Goal: Information Seeking & Learning: Learn about a topic

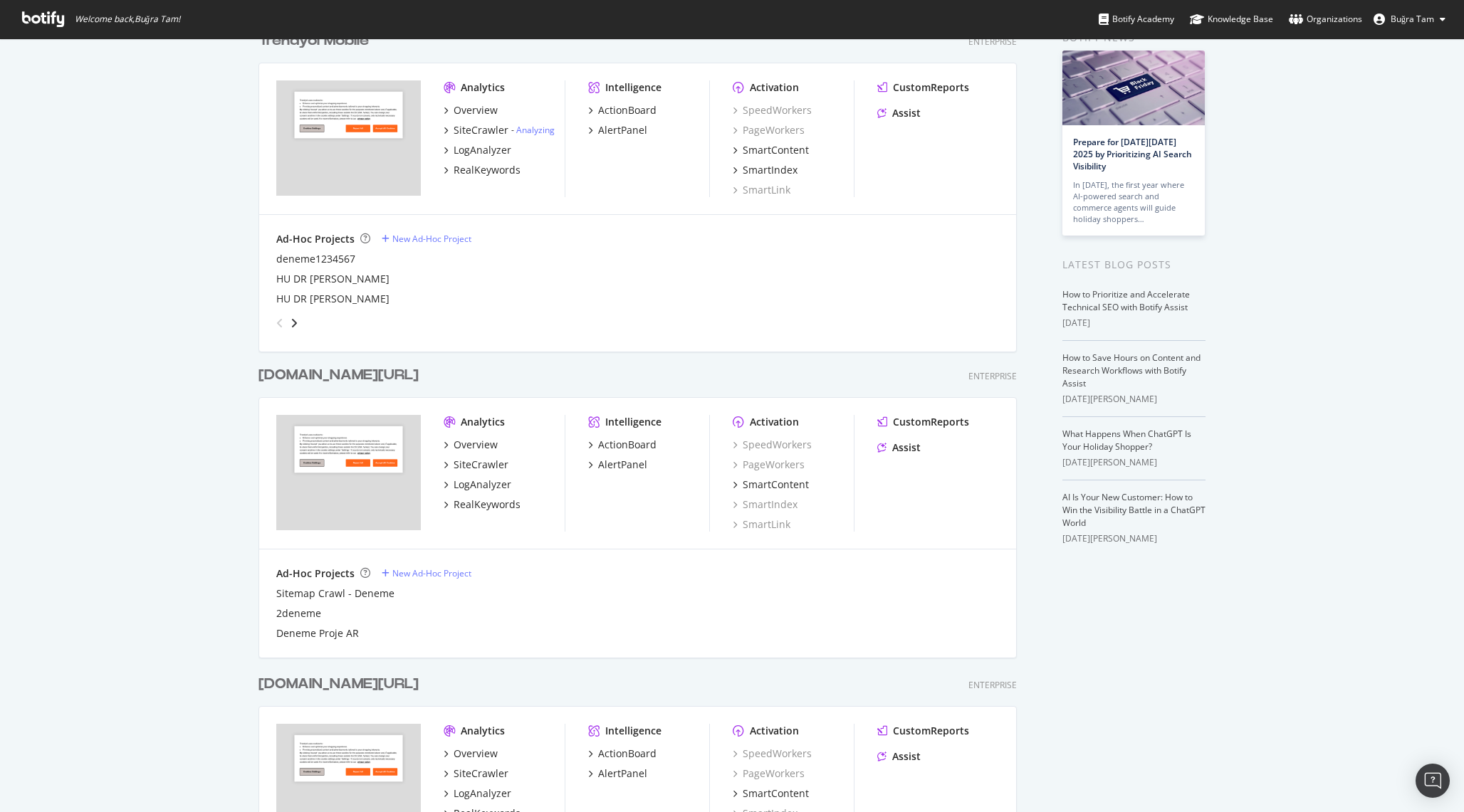
scroll to position [18, 0]
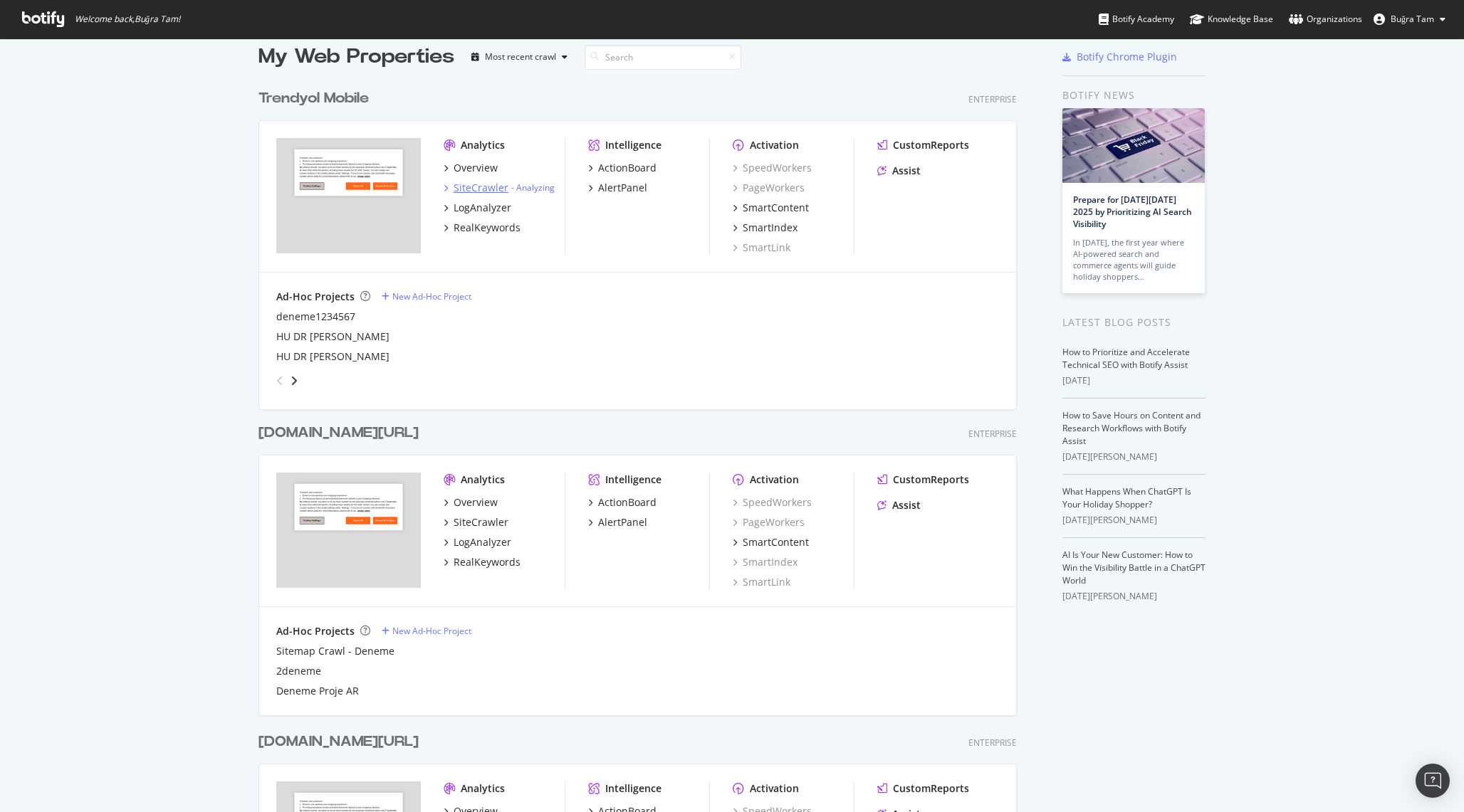
click at [478, 190] on div "SiteCrawler" at bounding box center [481, 188] width 55 height 14
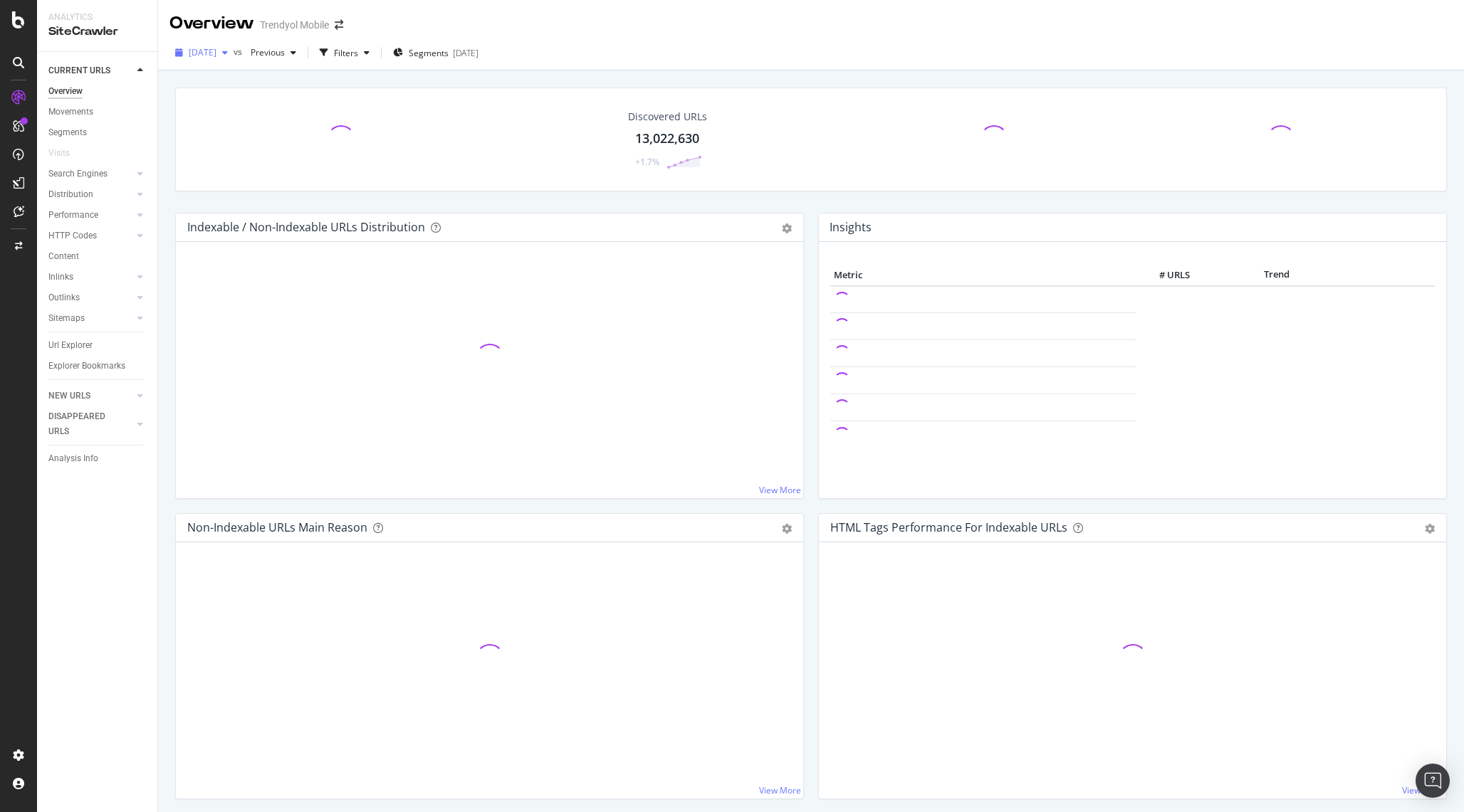
click at [217, 52] on span "2025 Sep. 21st" at bounding box center [202, 52] width 28 height 12
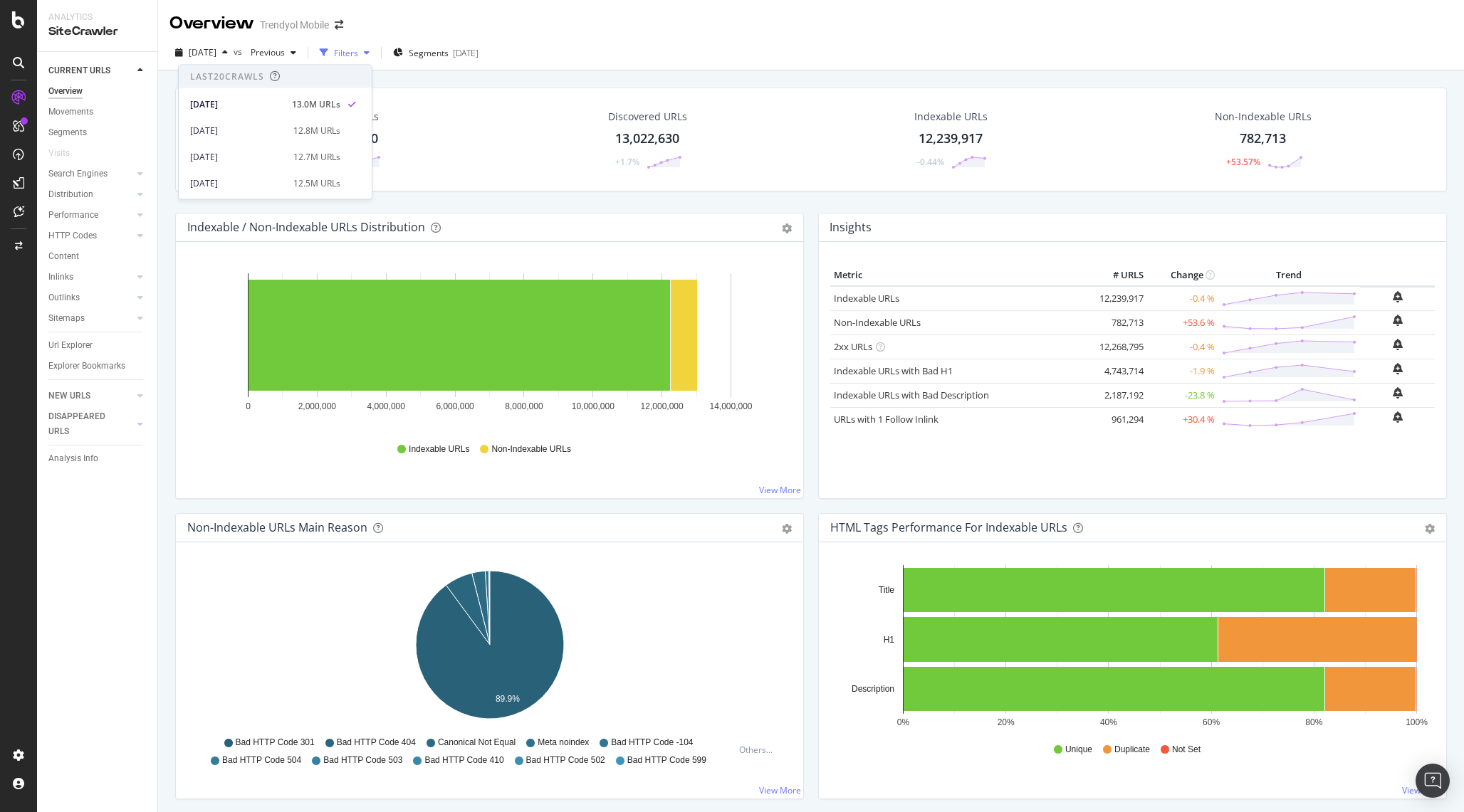
click at [375, 62] on div "Filters" at bounding box center [345, 52] width 62 height 21
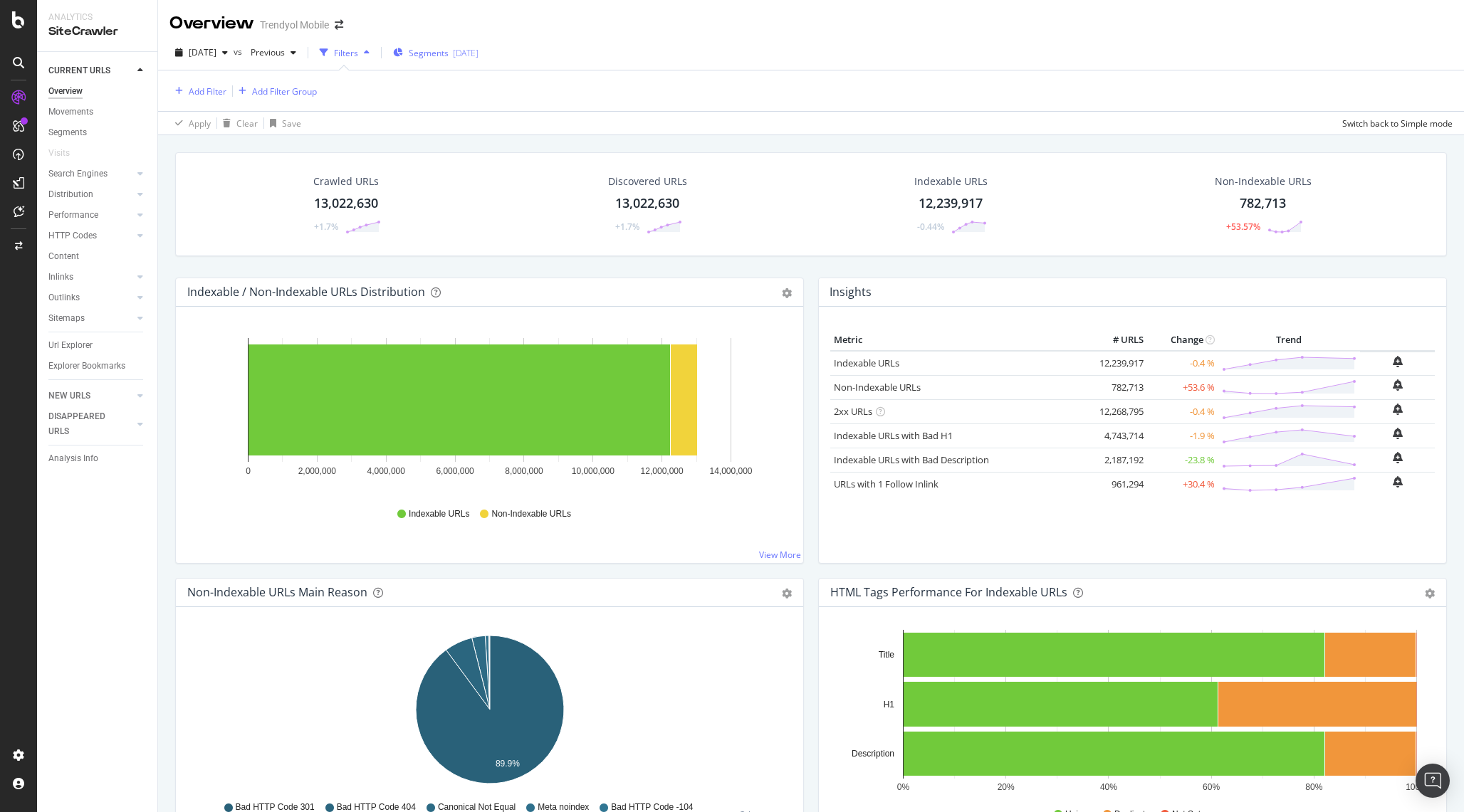
click at [449, 49] on span "Segments" at bounding box center [428, 53] width 40 height 12
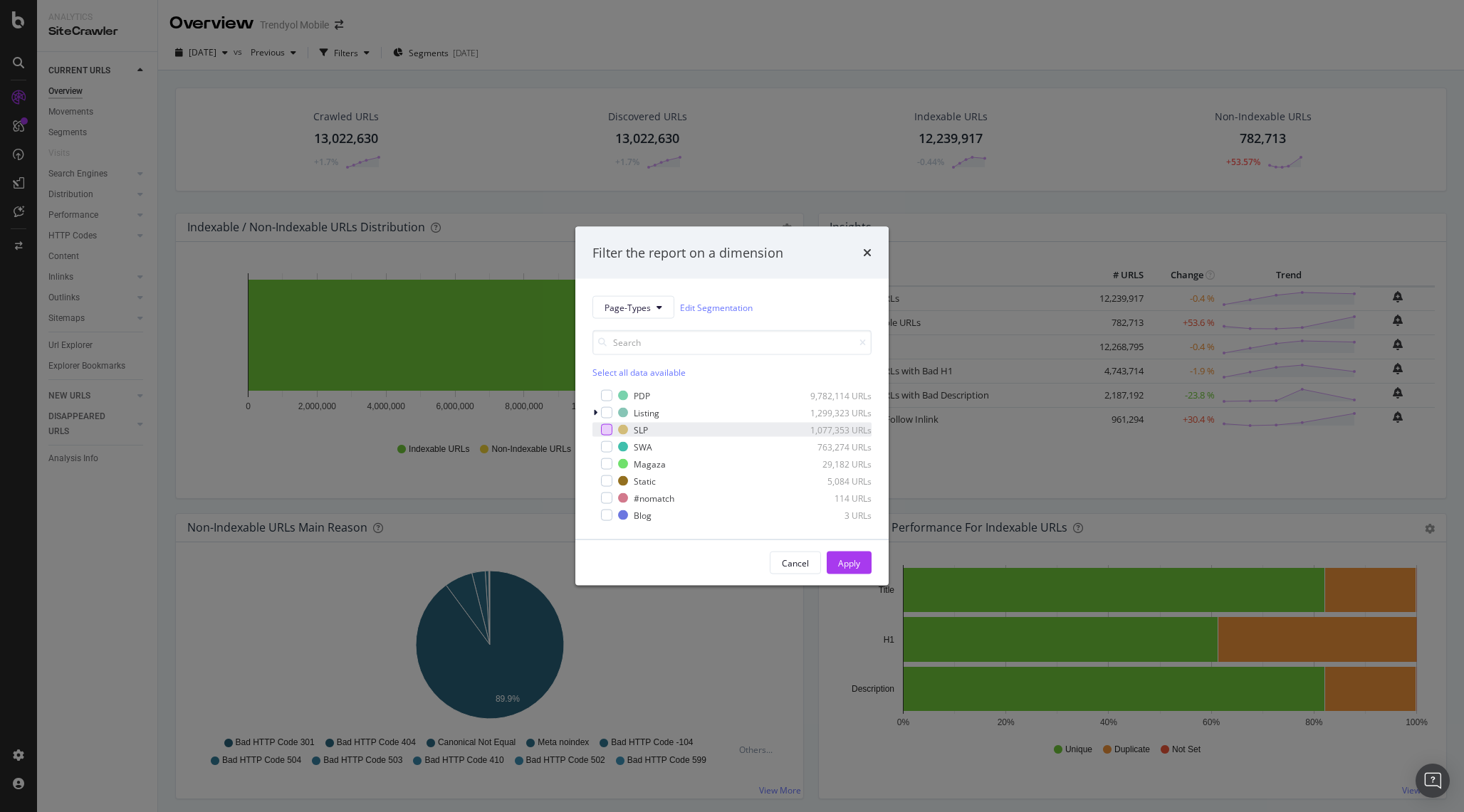
click at [607, 430] on div "modal" at bounding box center [606, 430] width 11 height 11
click at [843, 557] on div "Apply" at bounding box center [849, 563] width 22 height 12
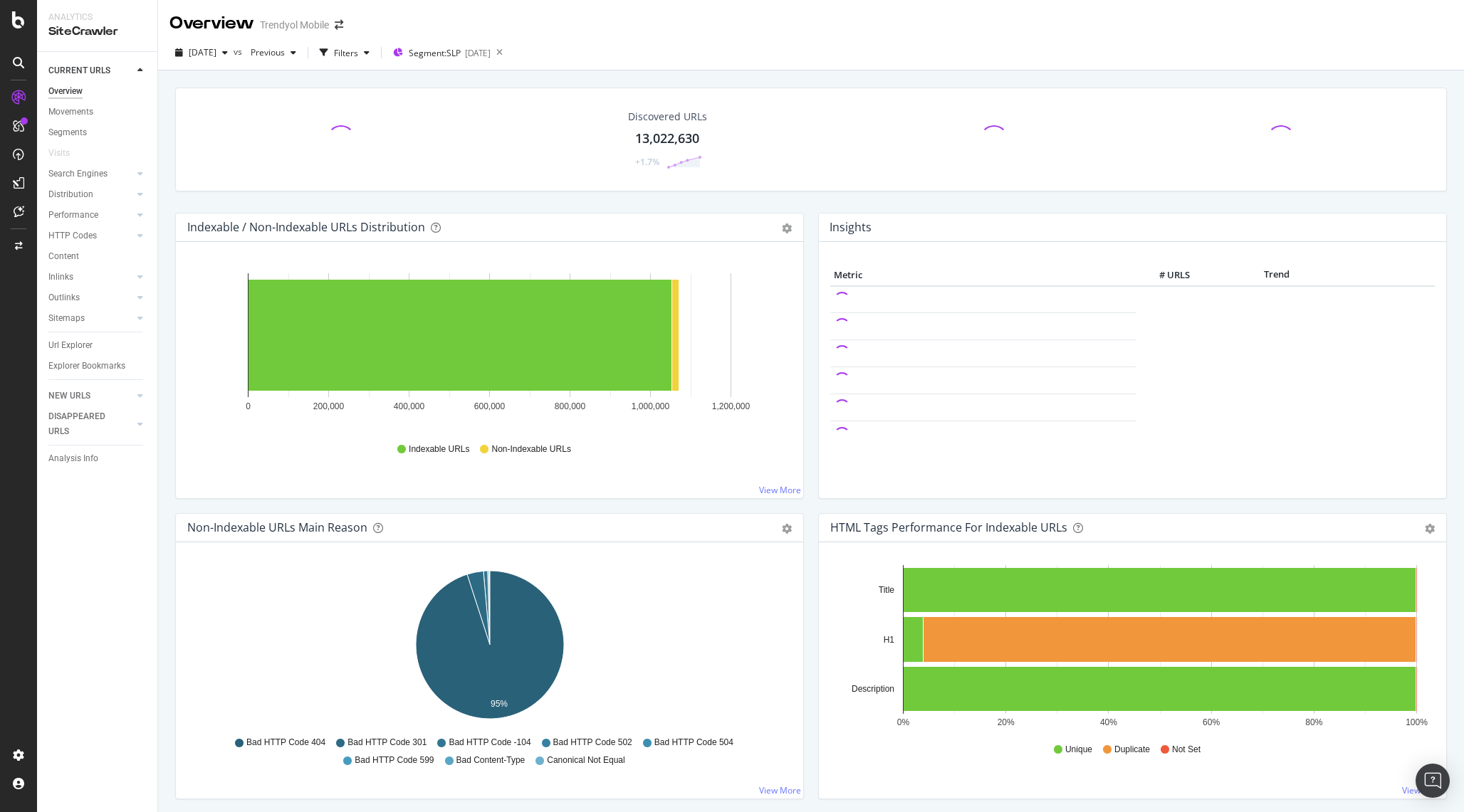
click at [296, 138] on div at bounding box center [340, 139] width 287 height 28
click at [354, 140] on div "1,071,638" at bounding box center [347, 138] width 57 height 18
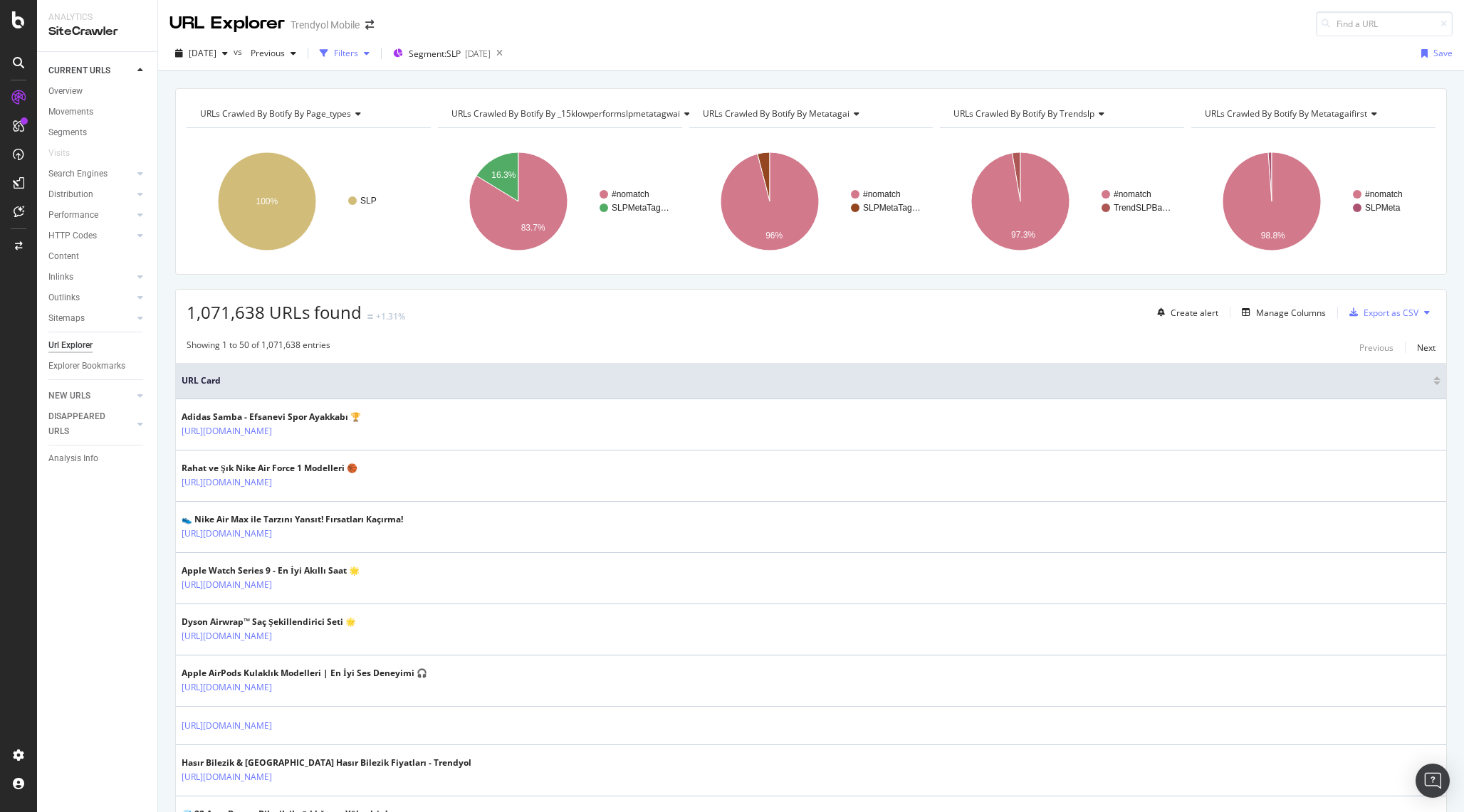
click at [358, 50] on div "Filters" at bounding box center [346, 53] width 24 height 12
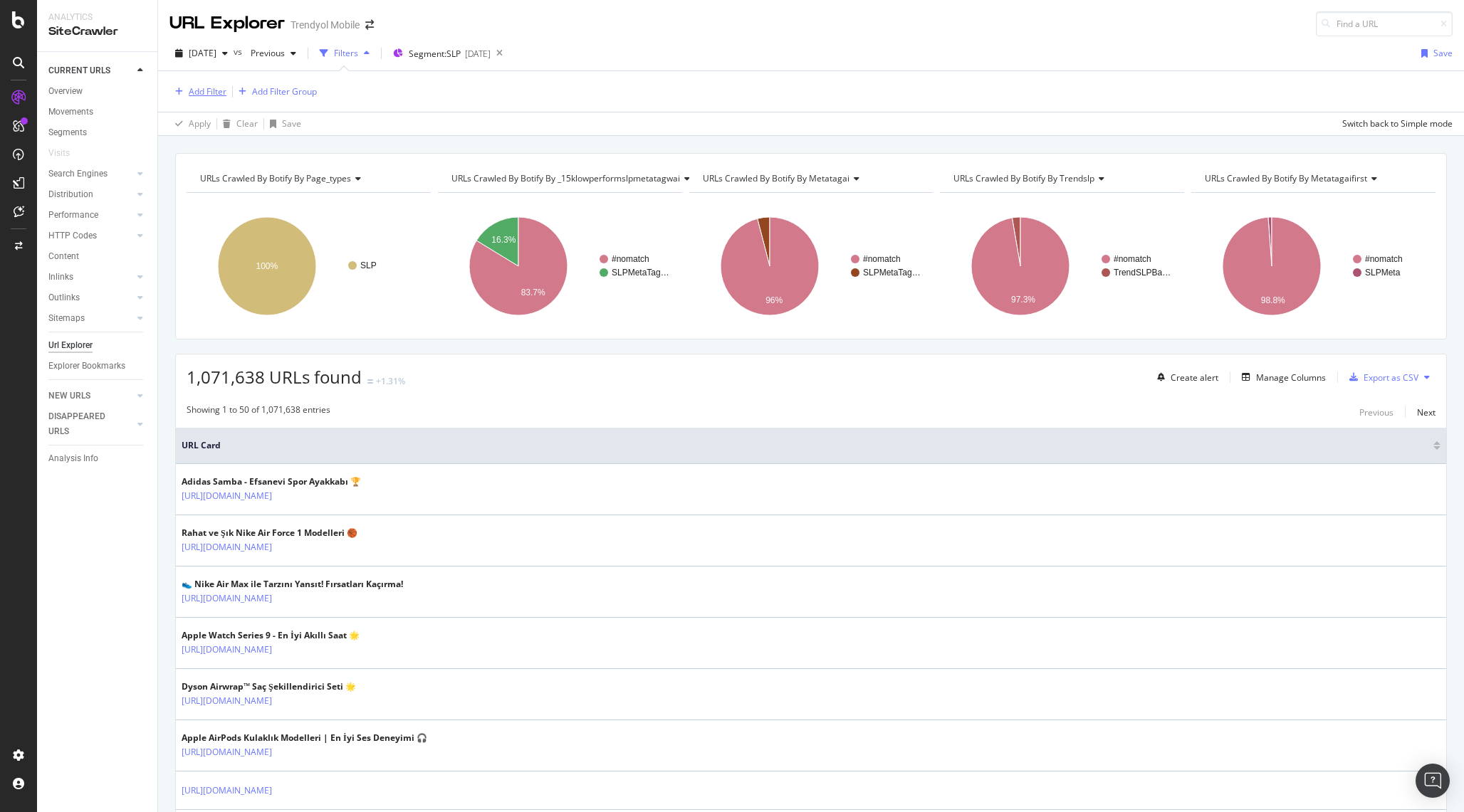
click at [206, 89] on div "Add Filter" at bounding box center [208, 91] width 38 height 12
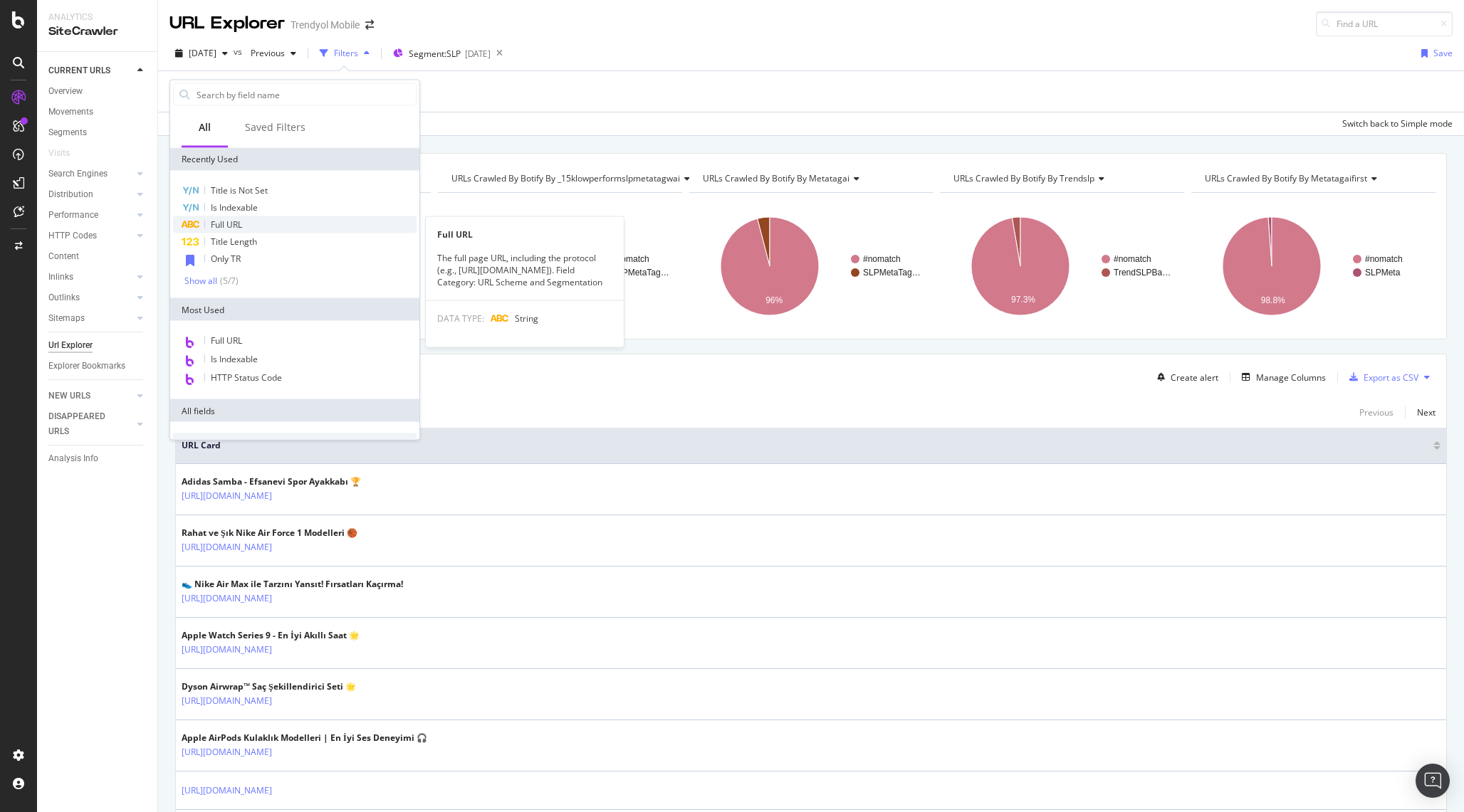
click at [254, 227] on div "Full URL" at bounding box center [295, 225] width 243 height 17
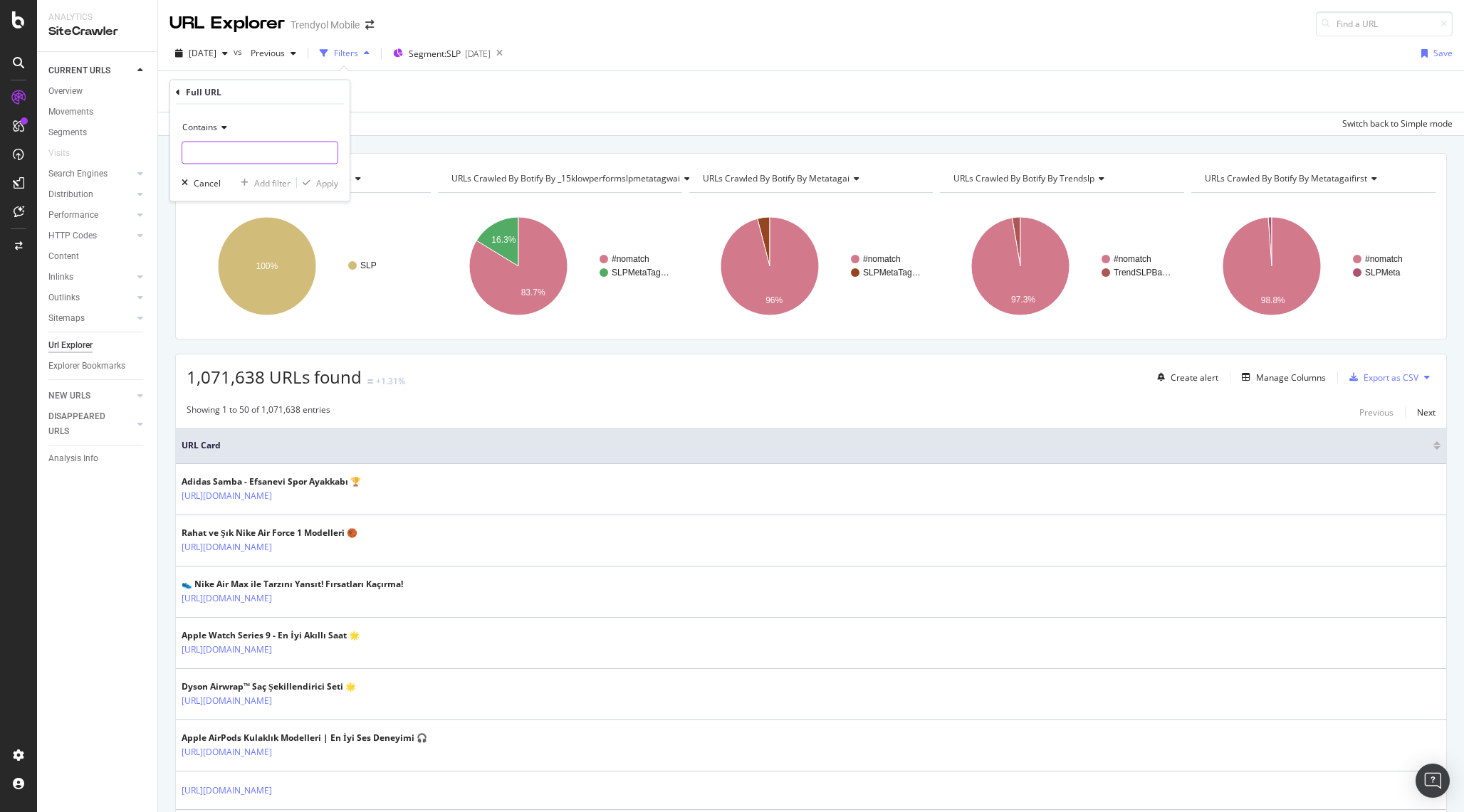
click at [265, 146] on input "text" at bounding box center [260, 153] width 155 height 23
click at [208, 126] on span "Contains" at bounding box center [200, 127] width 35 height 12
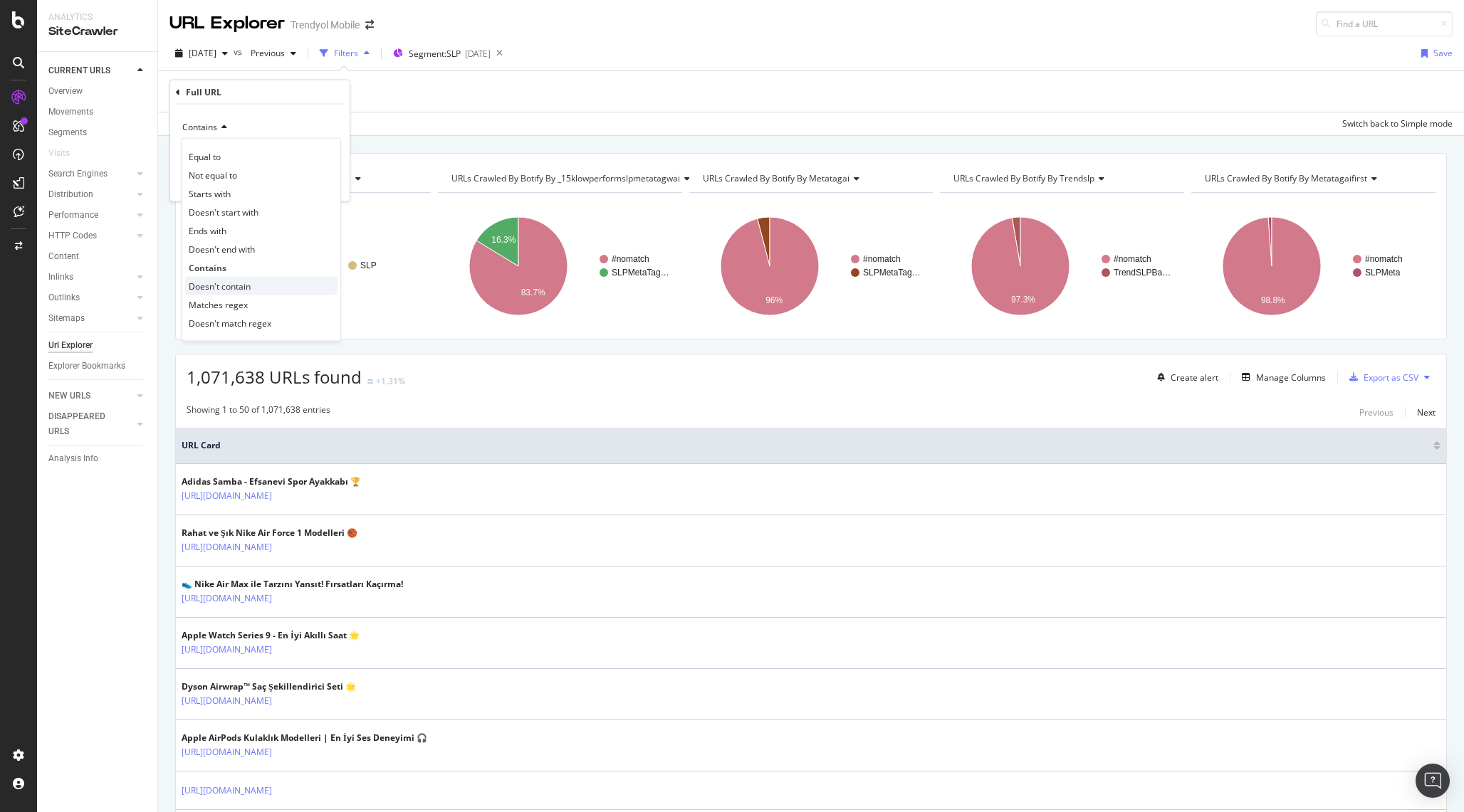
click at [240, 284] on span "Doesn't contain" at bounding box center [219, 286] width 62 height 12
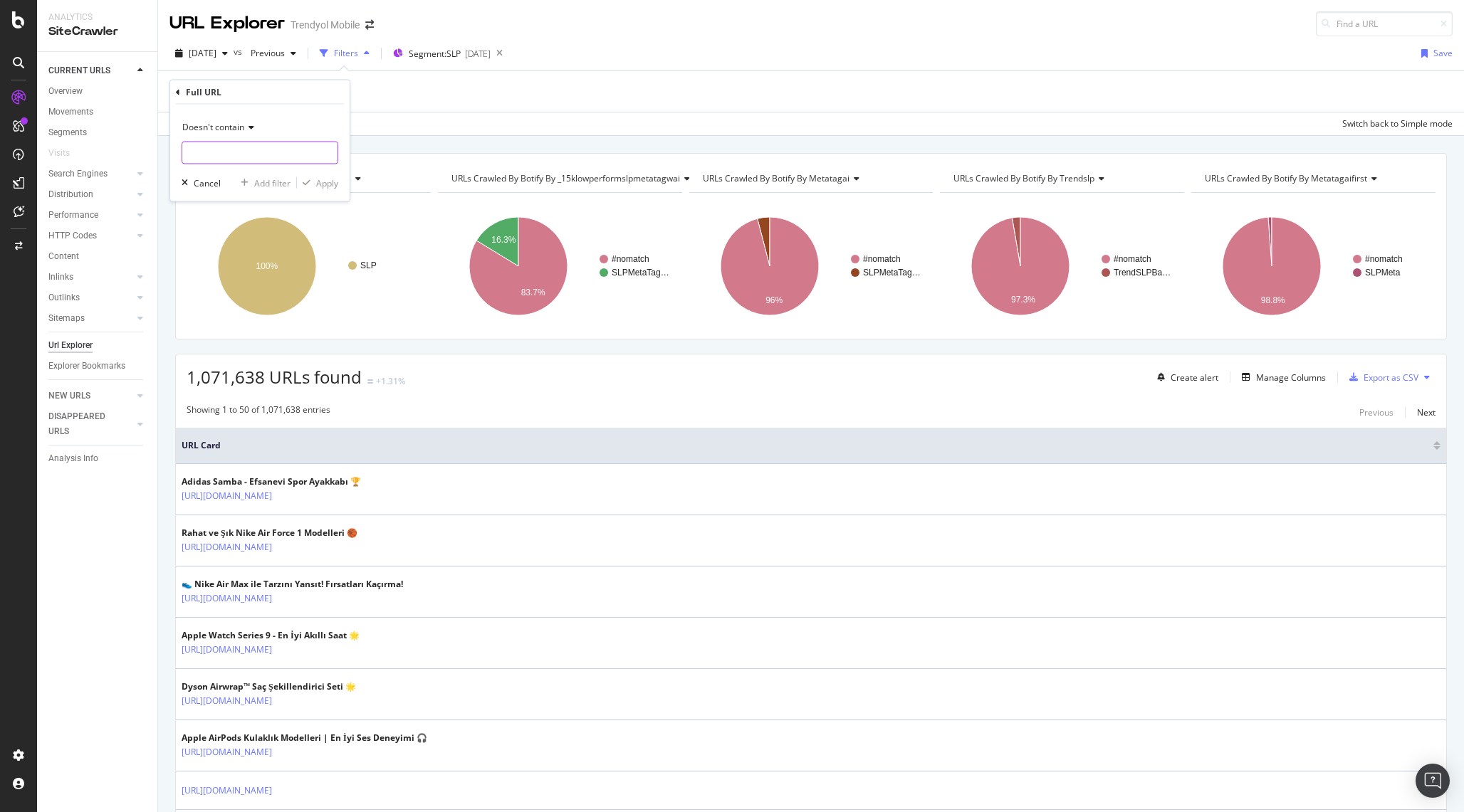
click at [254, 160] on input "text" at bounding box center [260, 153] width 155 height 23
type input "pi="
click at [313, 174] on div "Doesn't contain pi= Cancel Add filter Apply" at bounding box center [260, 153] width 179 height 97
click at [321, 182] on div "Apply" at bounding box center [327, 182] width 22 height 12
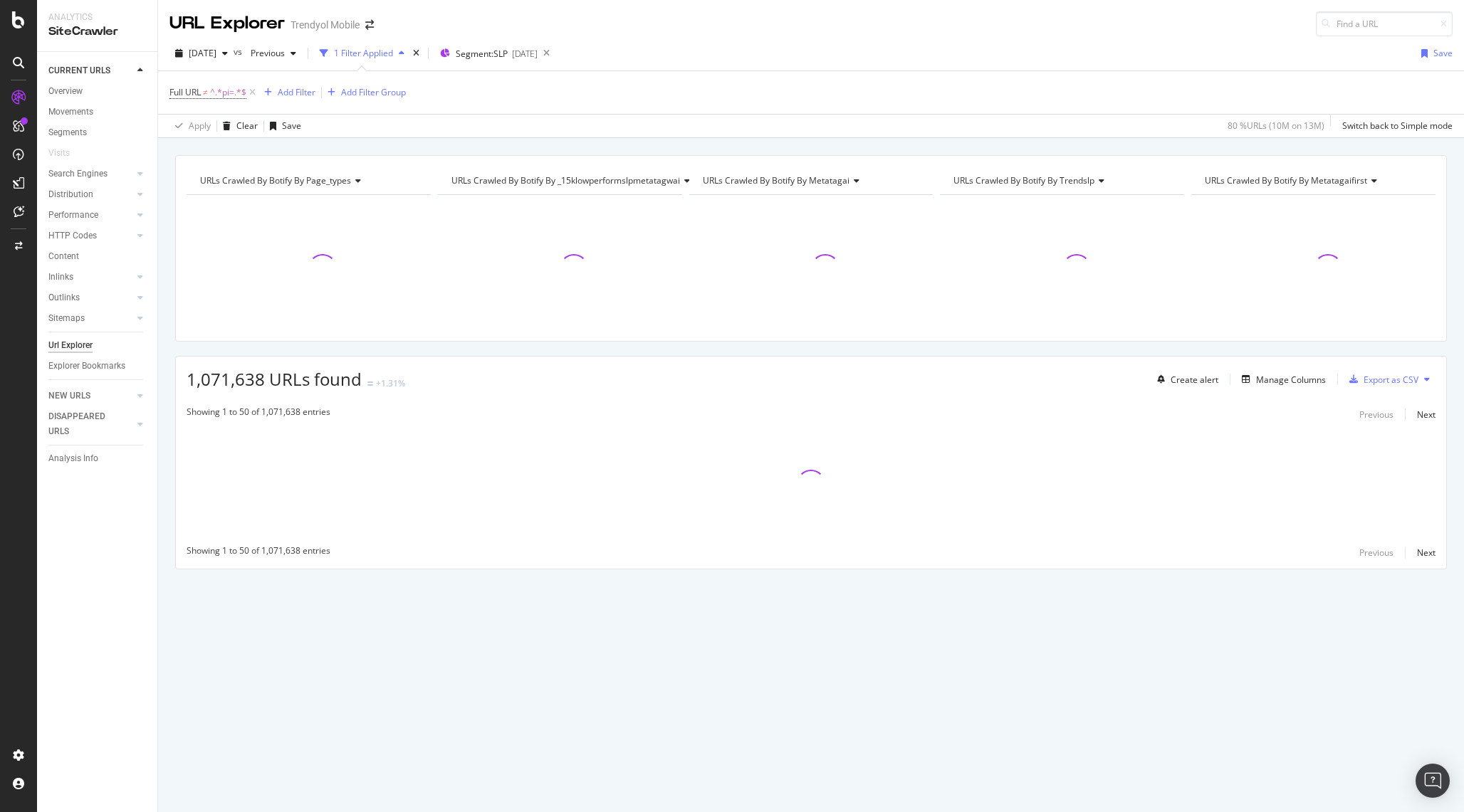
click at [300, 101] on div "Full URL ≠ ^.*pi=.*$ Add Filter Add Filter Group" at bounding box center [287, 93] width 237 height 20
click at [300, 95] on div "Add Filter" at bounding box center [297, 92] width 38 height 12
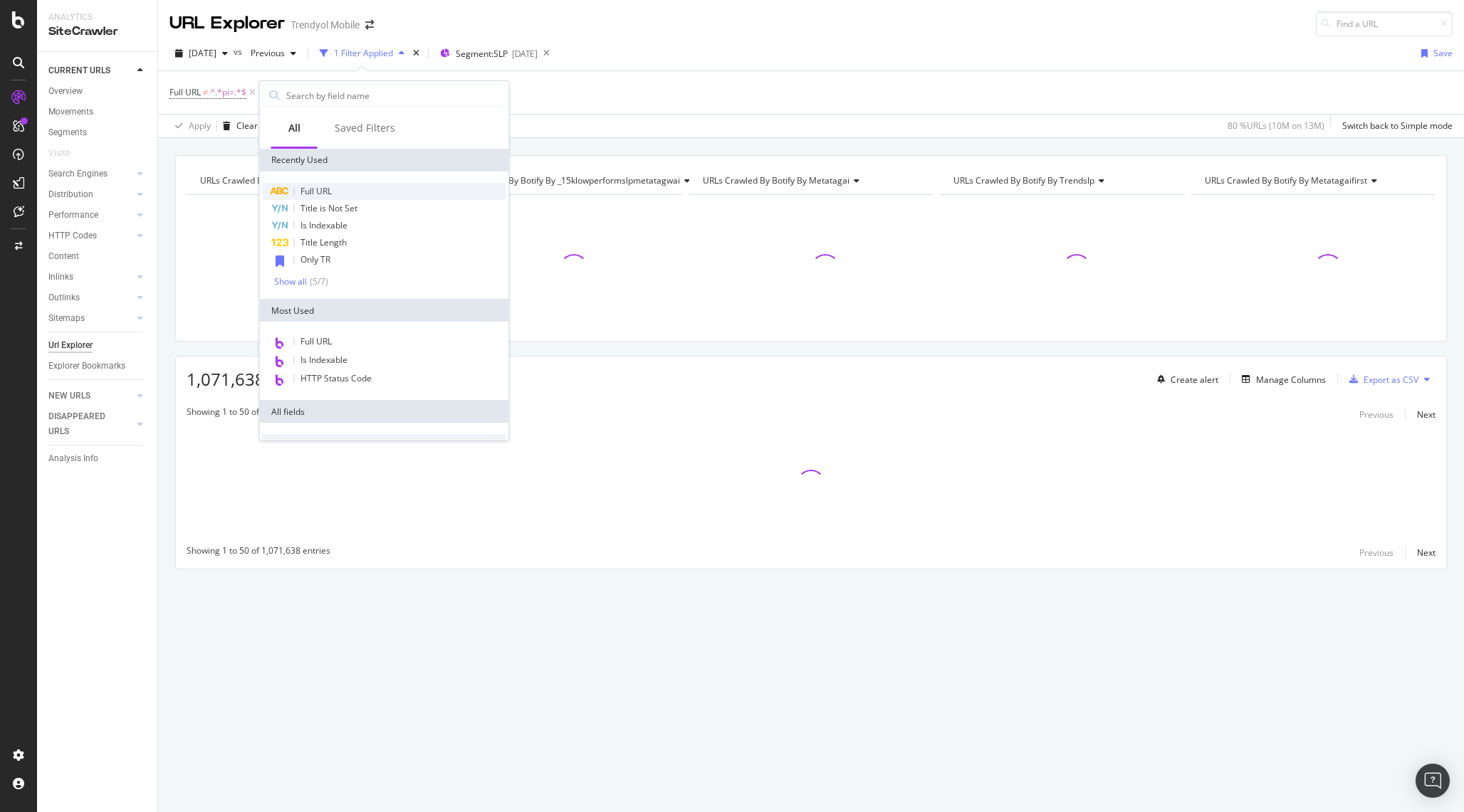
click at [337, 186] on div "Full URL" at bounding box center [384, 192] width 243 height 17
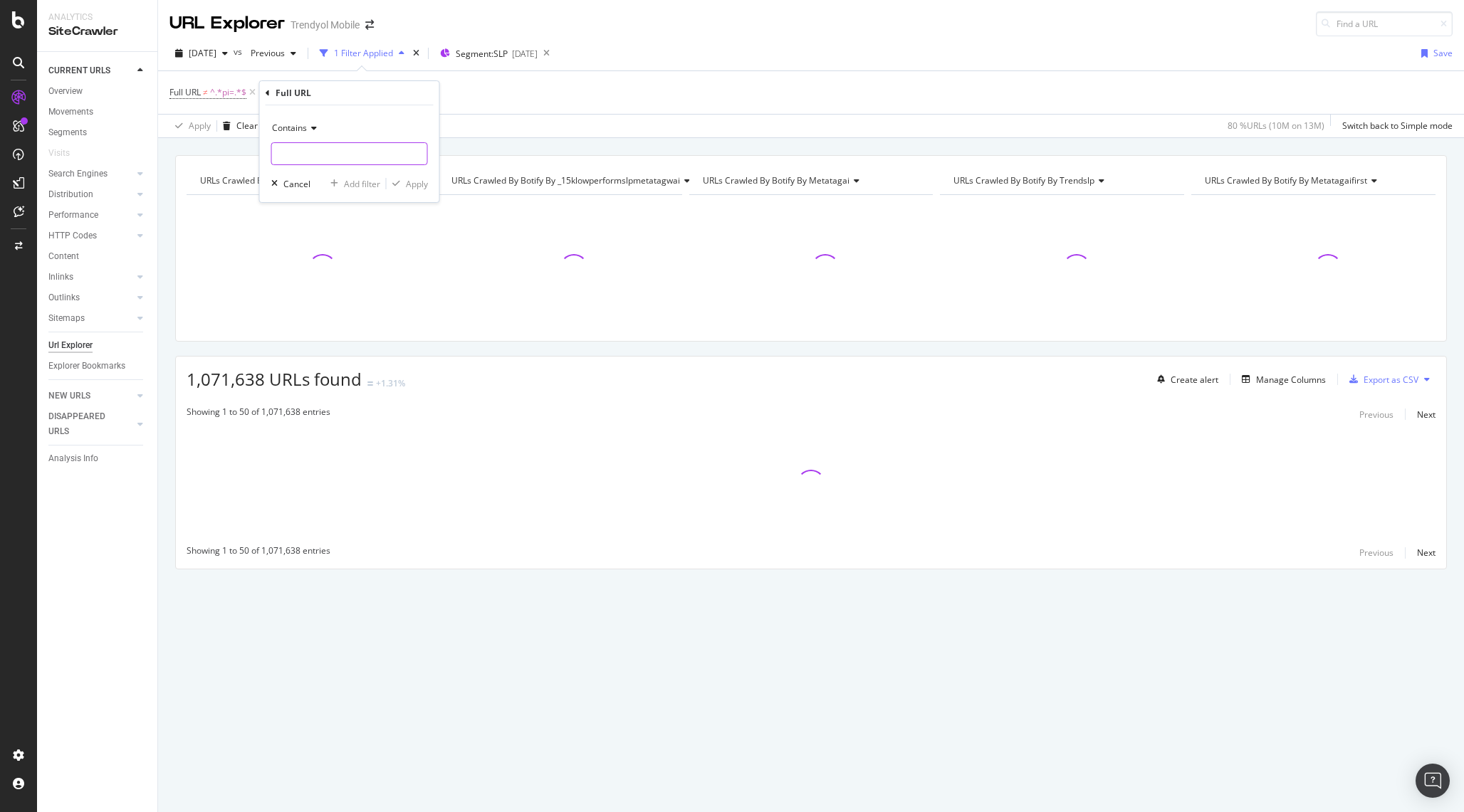
click at [312, 157] on input "text" at bounding box center [350, 154] width 155 height 23
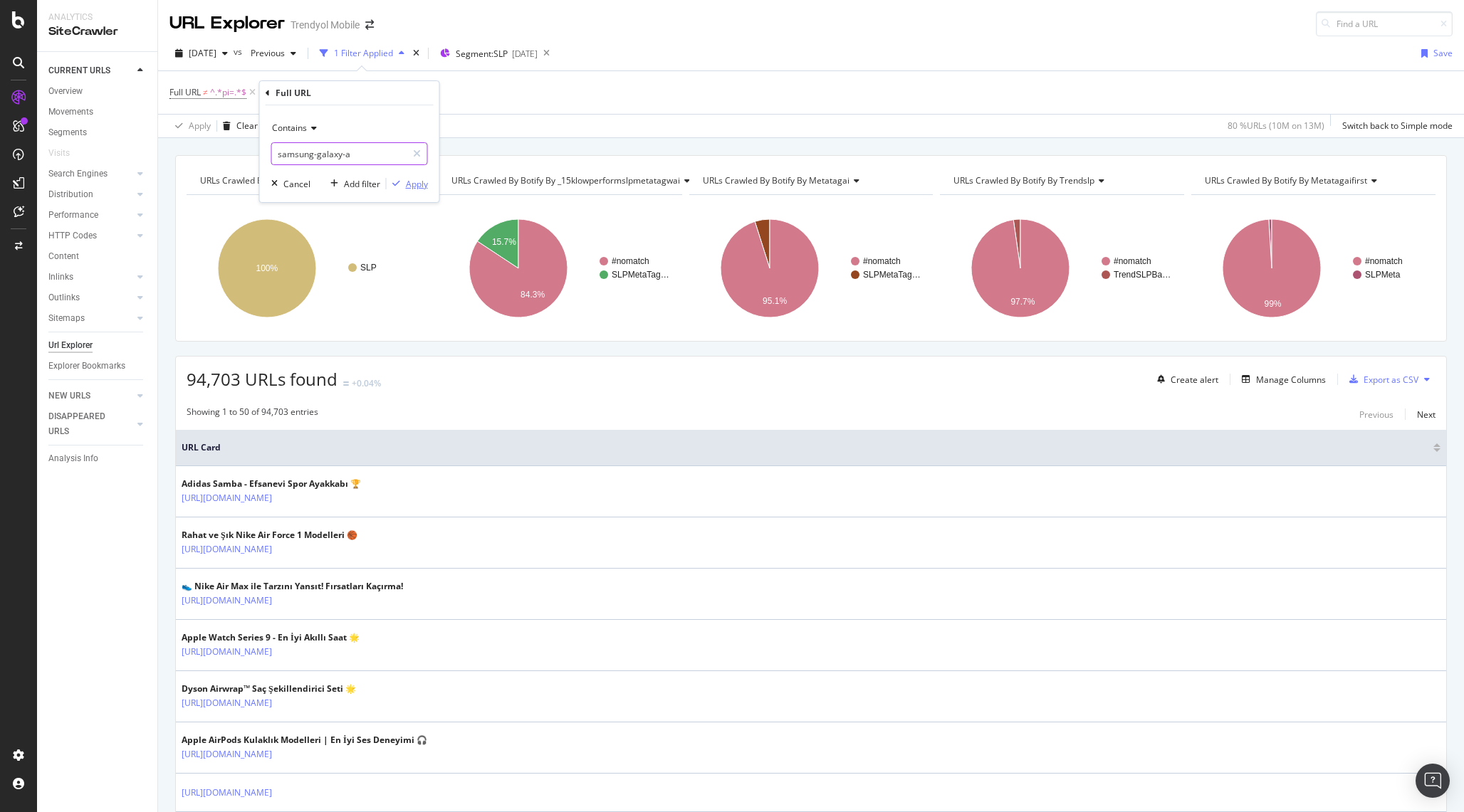
type input "samsung-galaxy-a"
click at [419, 184] on div "Apply" at bounding box center [417, 184] width 22 height 12
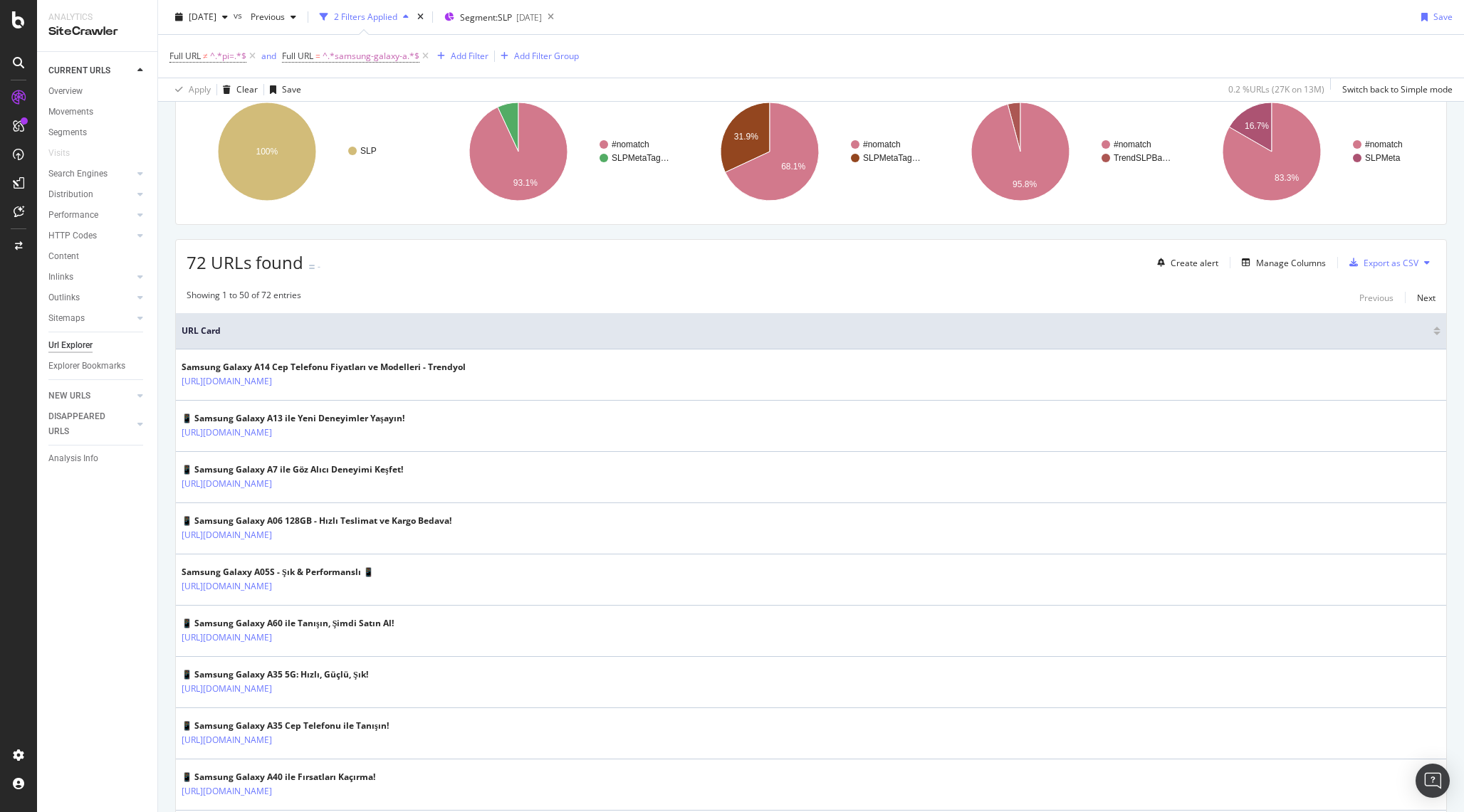
scroll to position [591, 0]
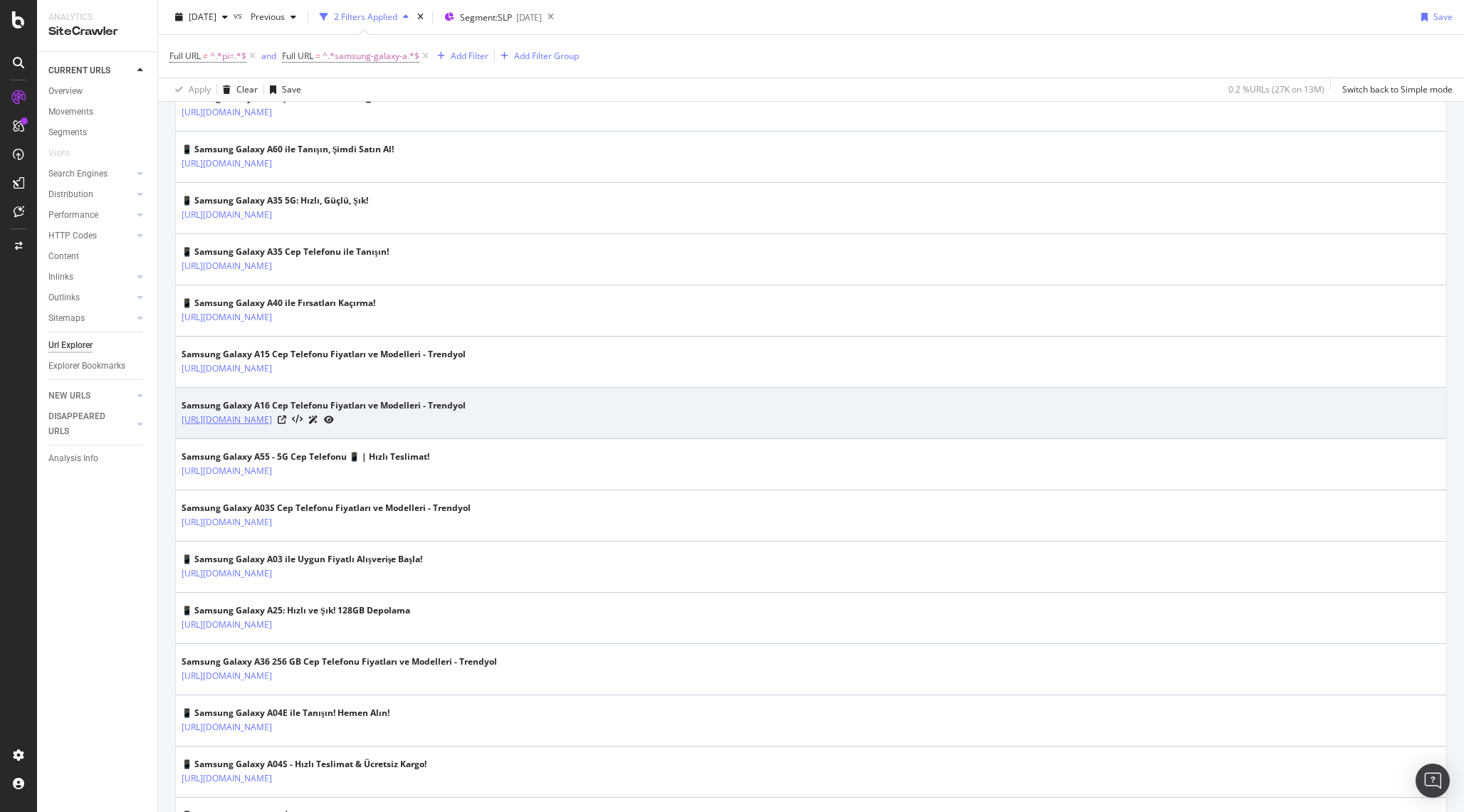
click at [272, 420] on link "https://www.trendyol.com/samsung-galaxy-a16-cep-telefonu-y-s289365" at bounding box center [227, 420] width 91 height 14
click at [286, 417] on icon at bounding box center [281, 420] width 8 height 8
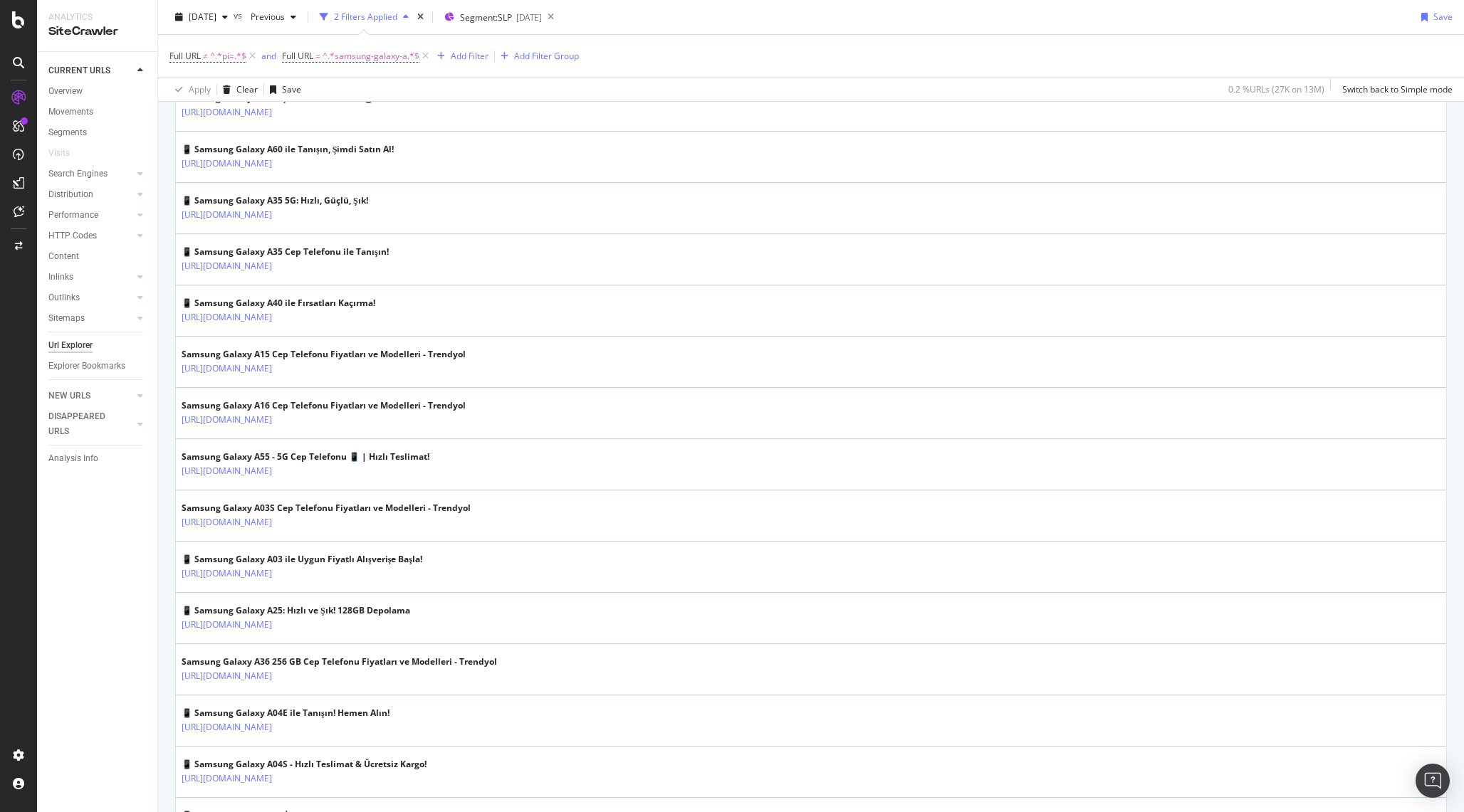
scroll to position [1052, 0]
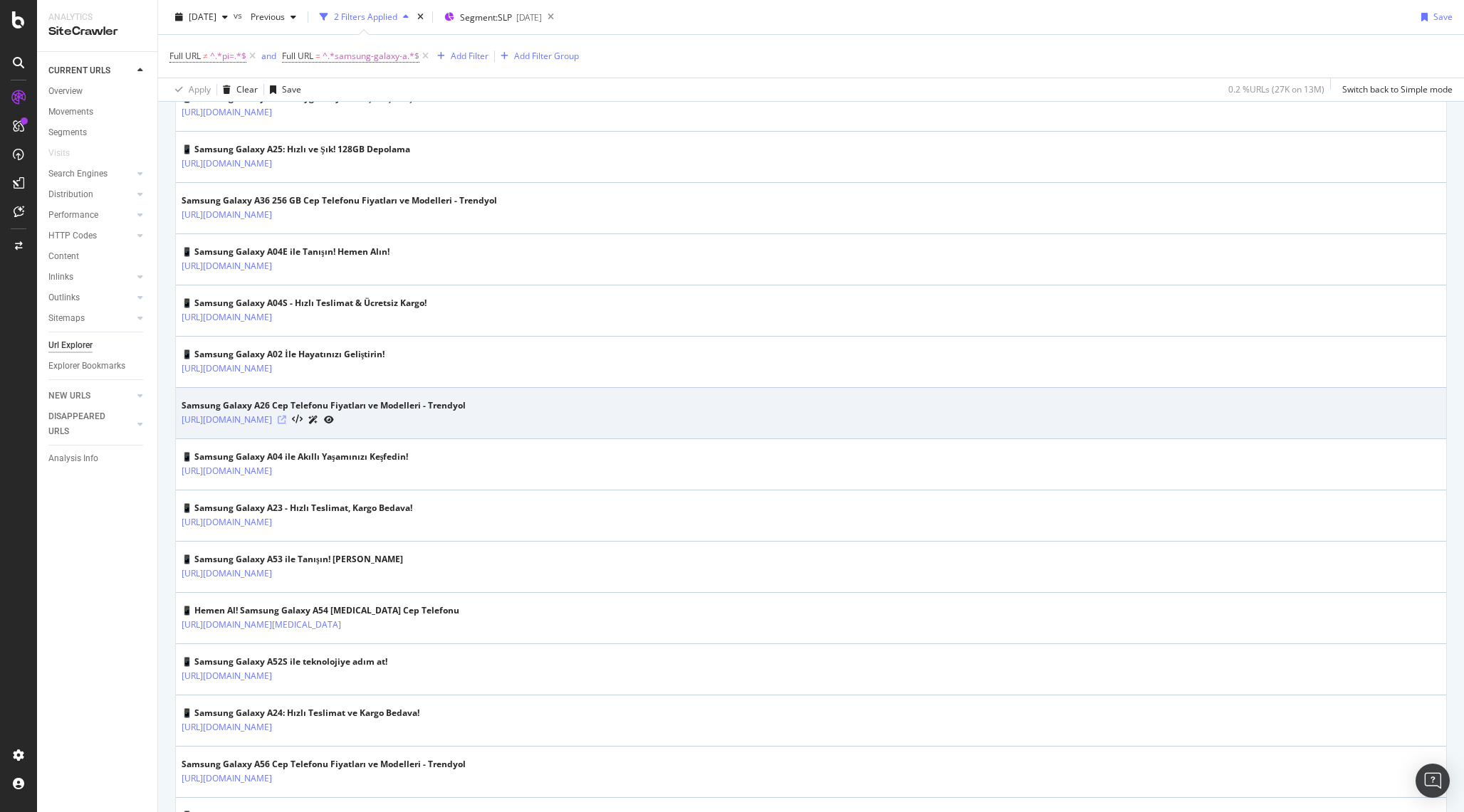
click at [286, 419] on icon at bounding box center [281, 420] width 8 height 8
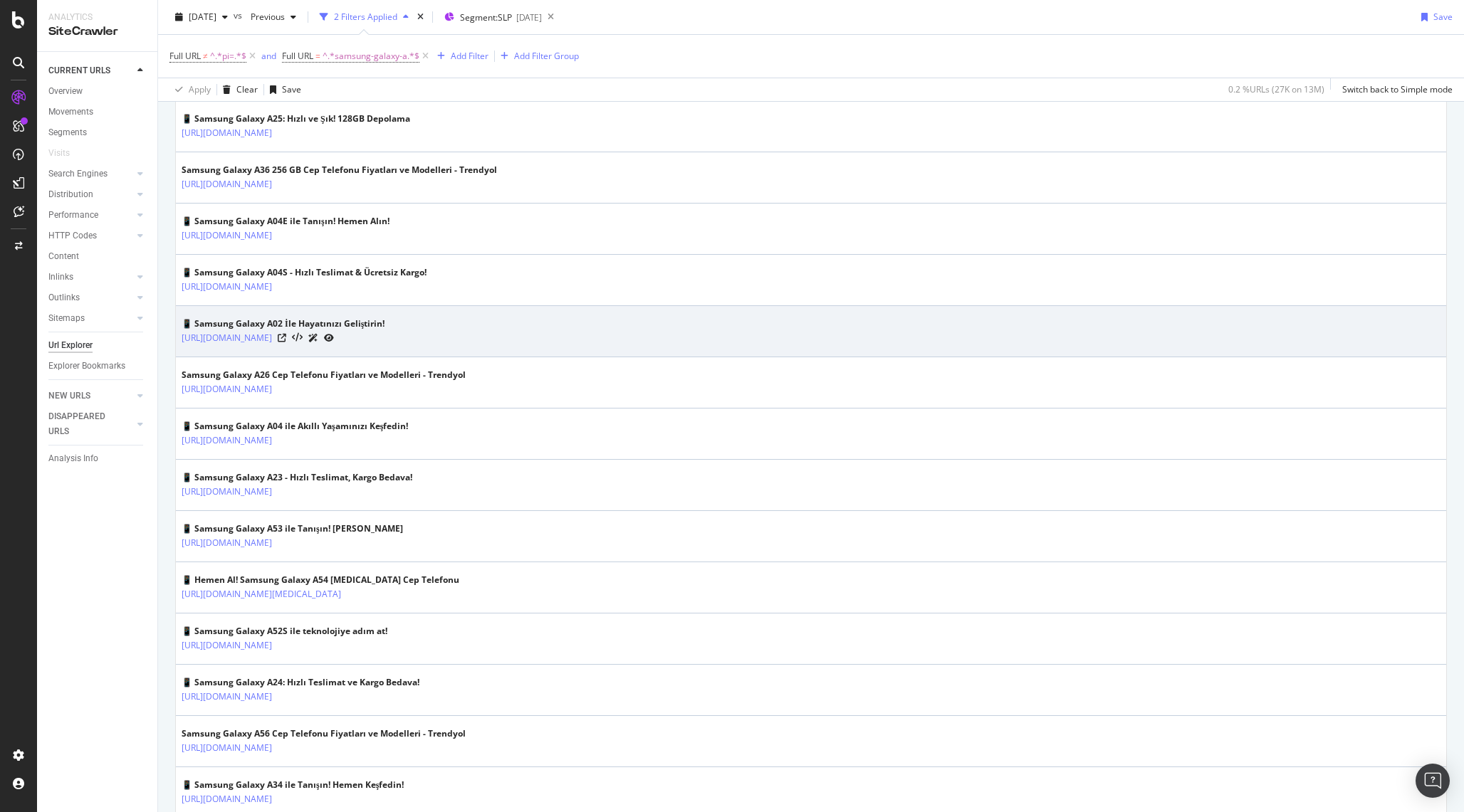
scroll to position [1054, 0]
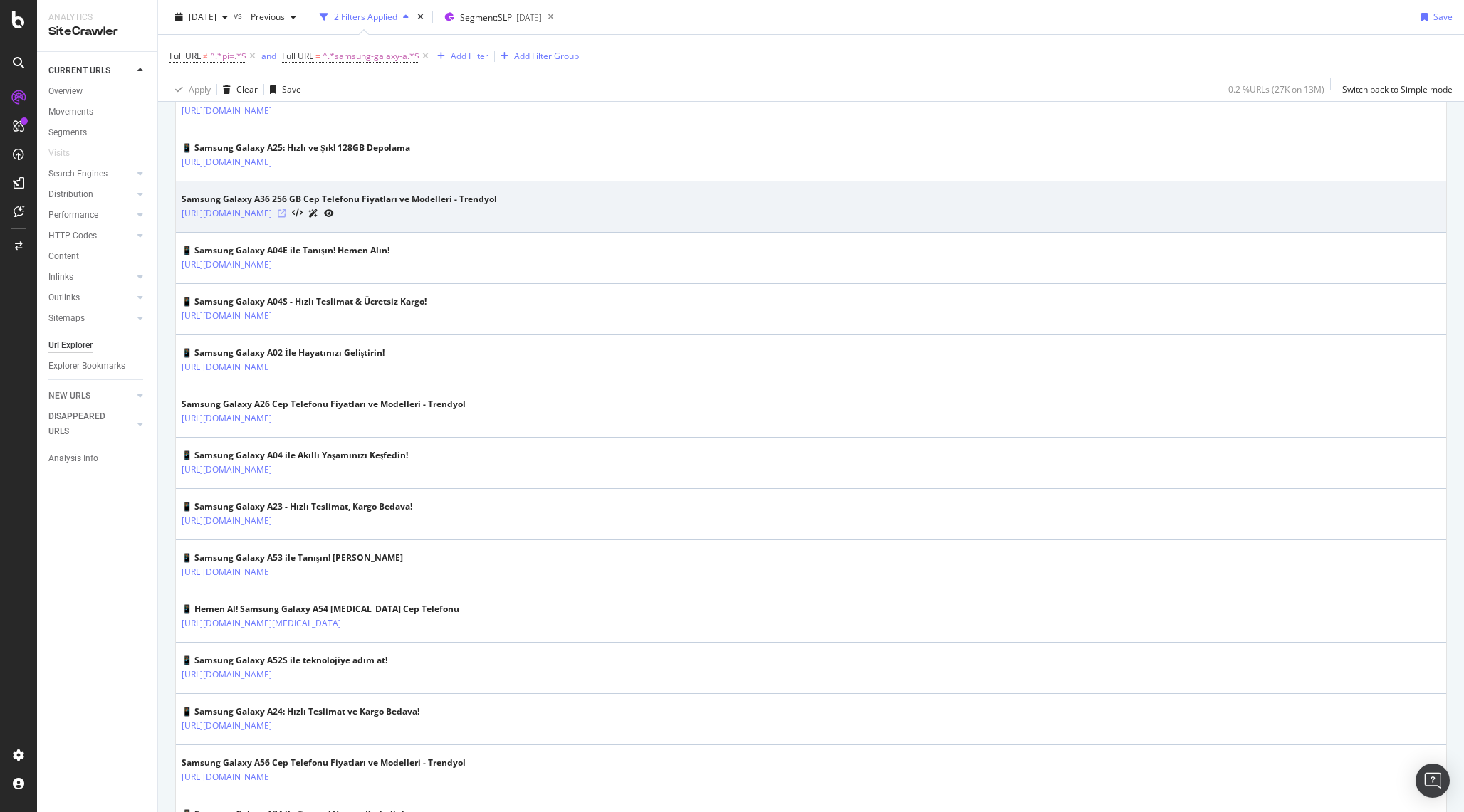
click at [286, 211] on icon at bounding box center [281, 213] width 8 height 8
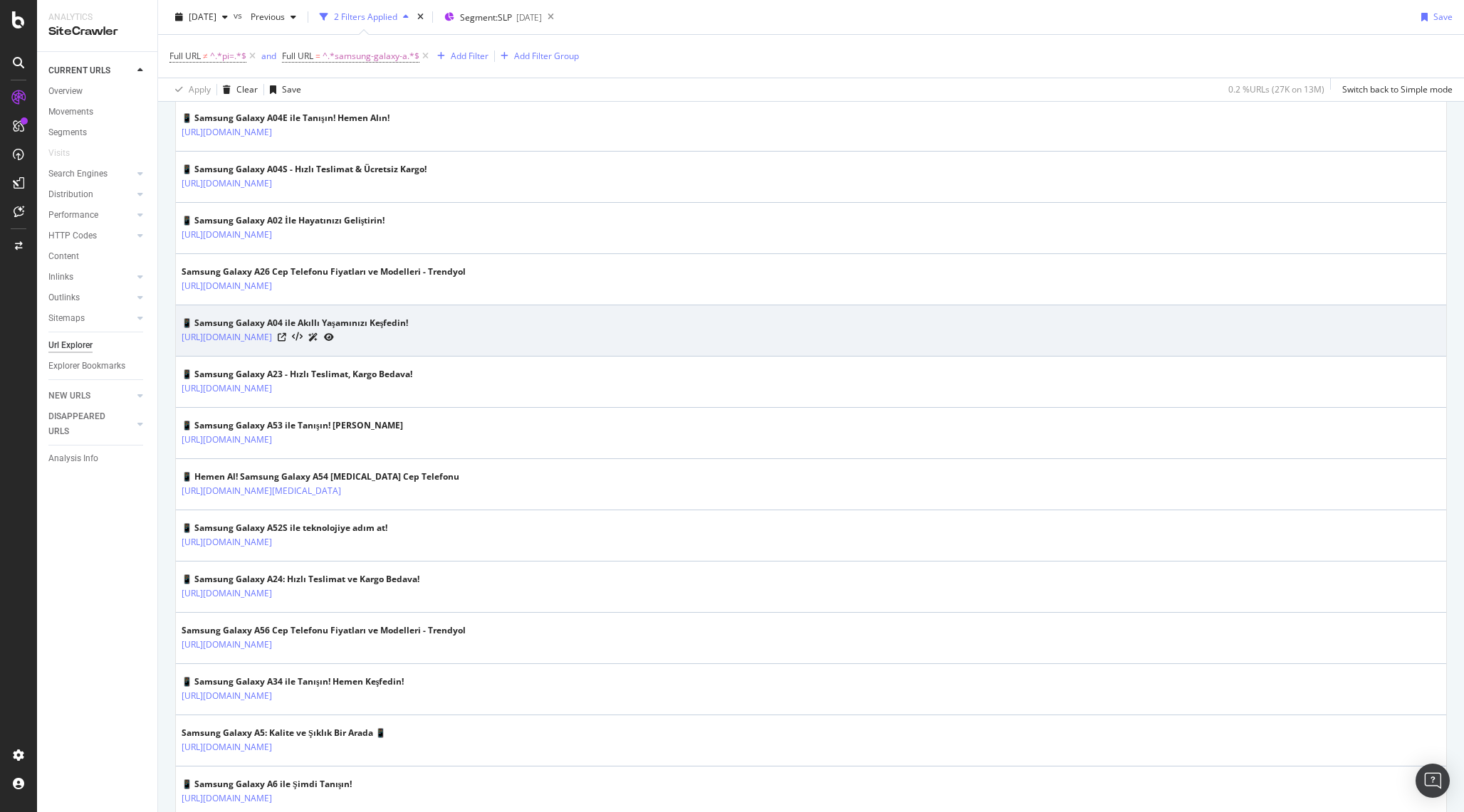
scroll to position [1204, 0]
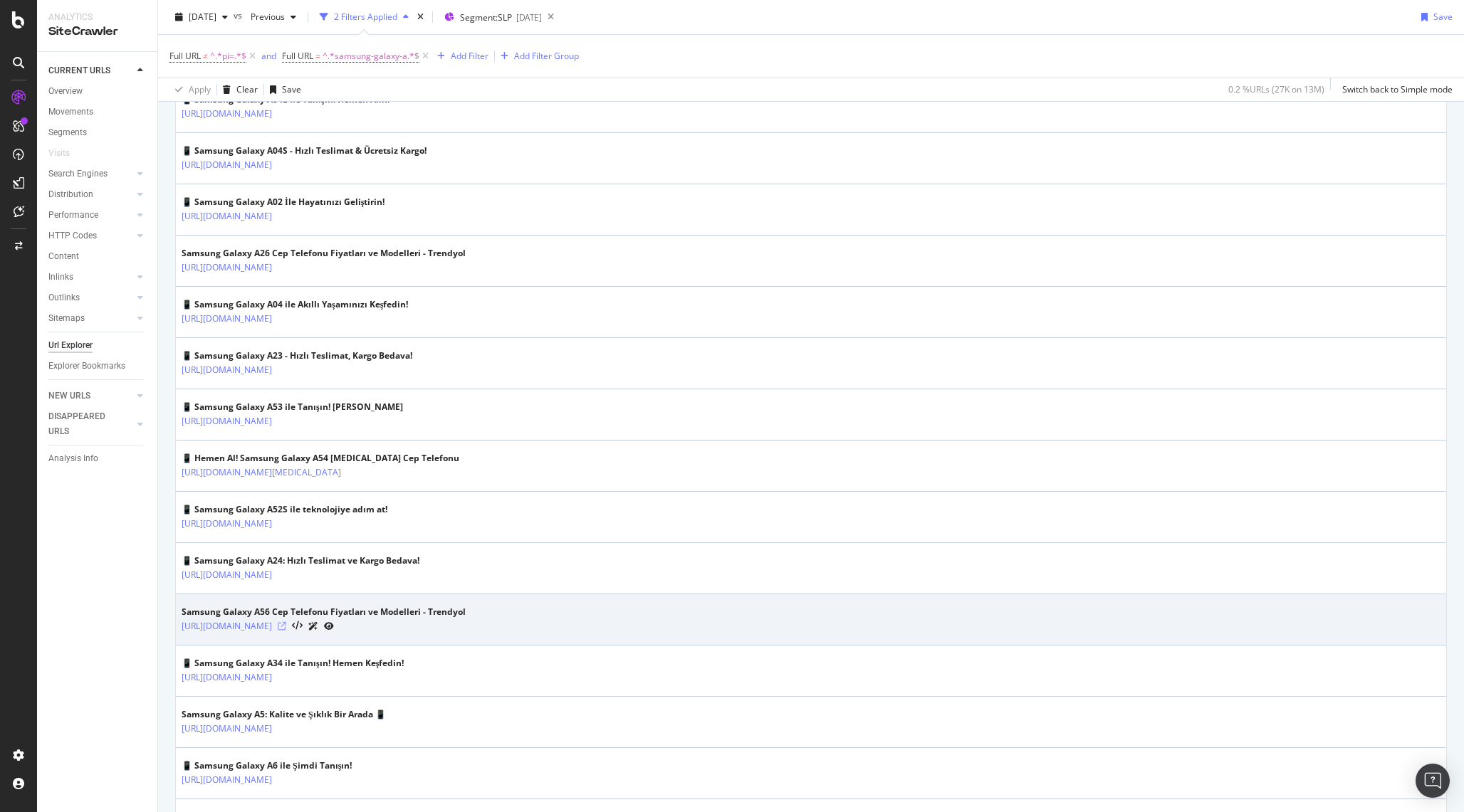
click at [286, 626] on icon at bounding box center [281, 626] width 8 height 8
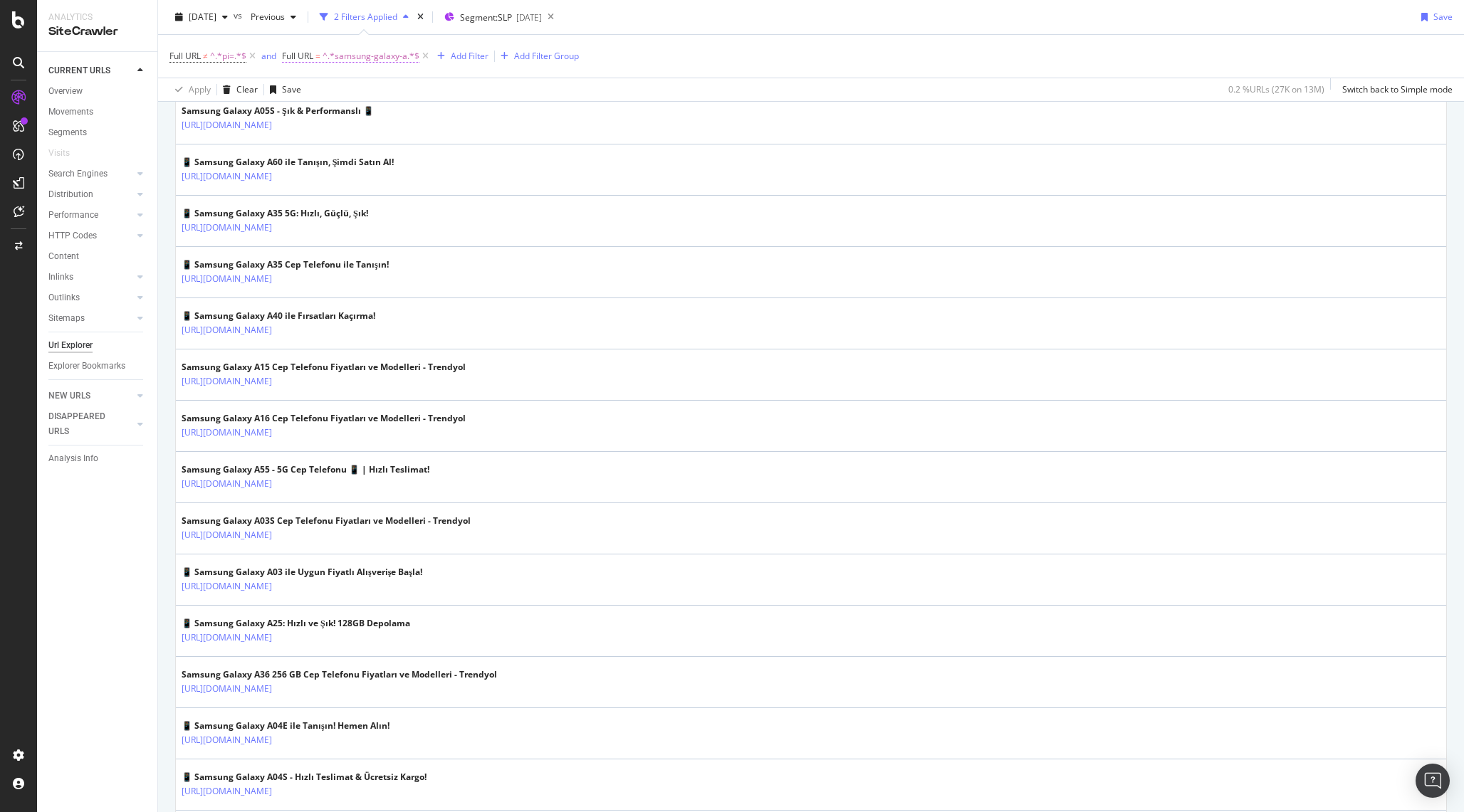
scroll to position [545, 0]
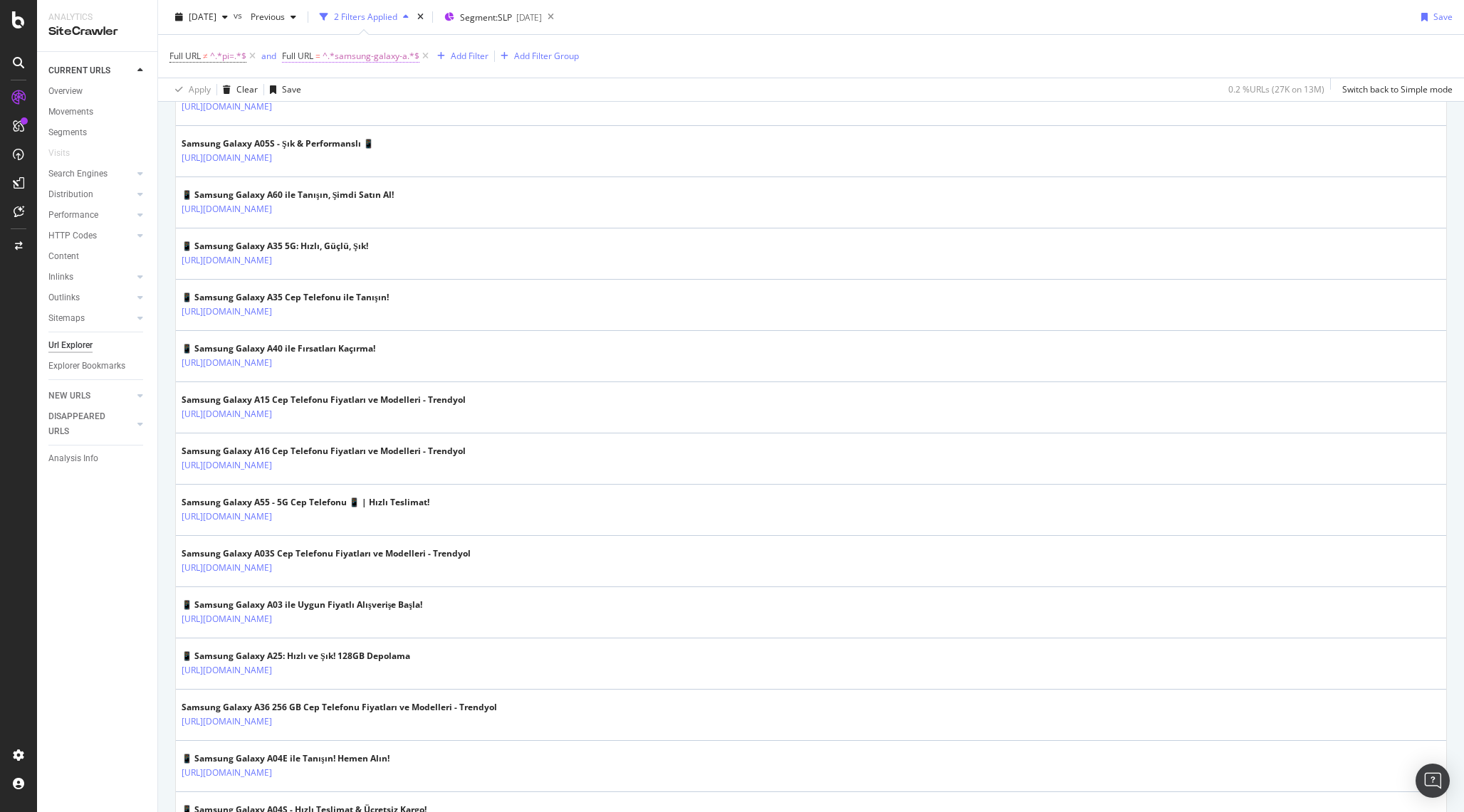
click at [378, 52] on span "^.*samsung-galaxy-a.*$" at bounding box center [370, 56] width 97 height 20
click at [386, 119] on input "samsung-galaxy-a" at bounding box center [363, 116] width 135 height 23
click at [407, 102] on div "Contains samsung-galaxy-a" at bounding box center [373, 103] width 157 height 49
click at [407, 112] on input "samsung-galaxy-a" at bounding box center [363, 116] width 135 height 23
type input "samsung-galaxy"
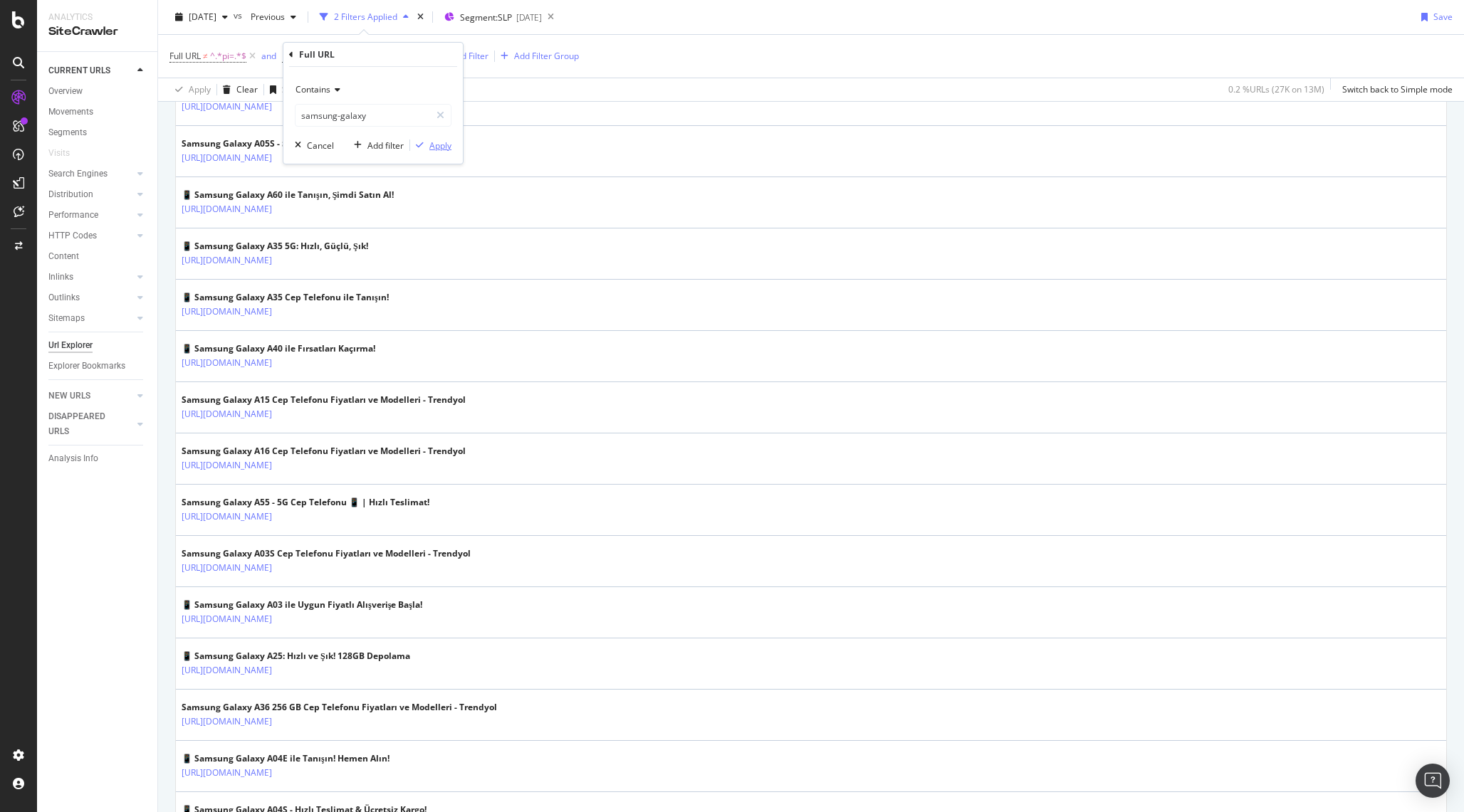
click at [430, 140] on div "Apply" at bounding box center [440, 146] width 22 height 12
